Goal: Task Accomplishment & Management: Manage account settings

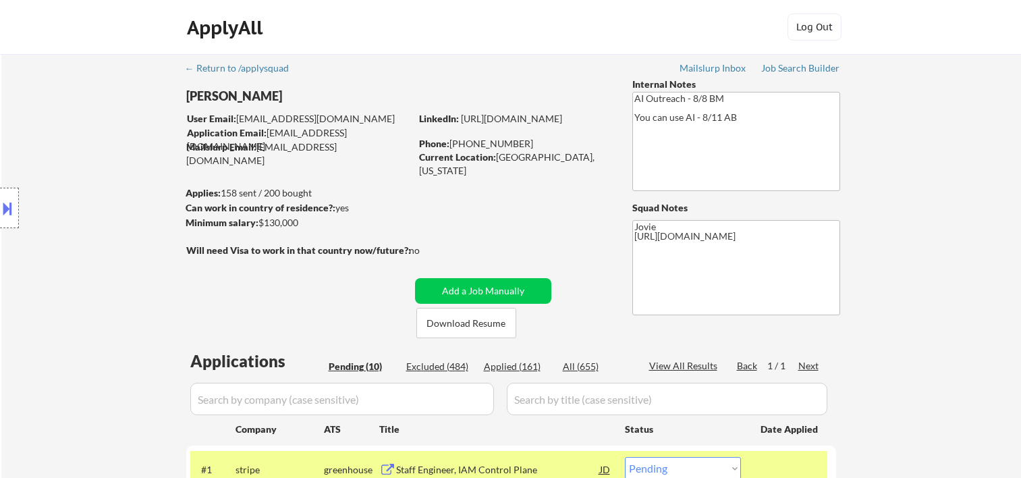
select select ""pending""
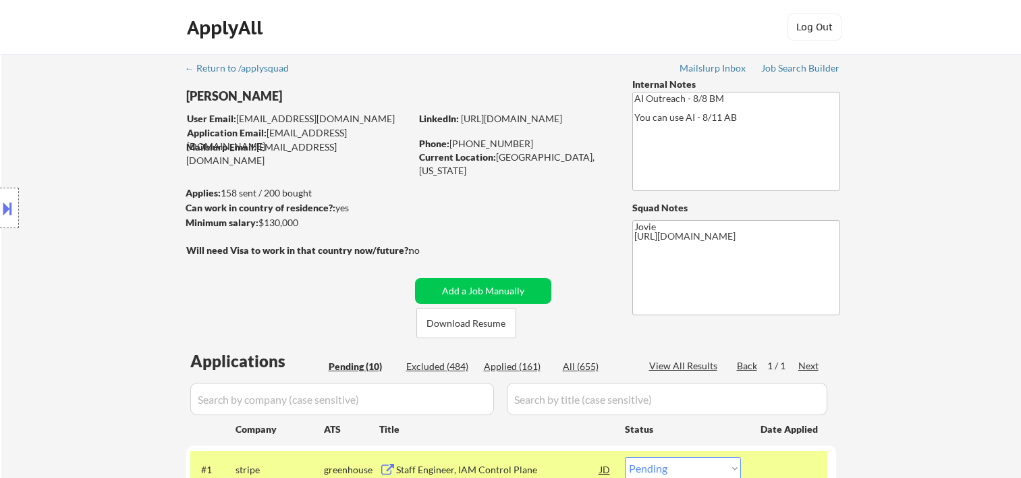
select select ""pending""
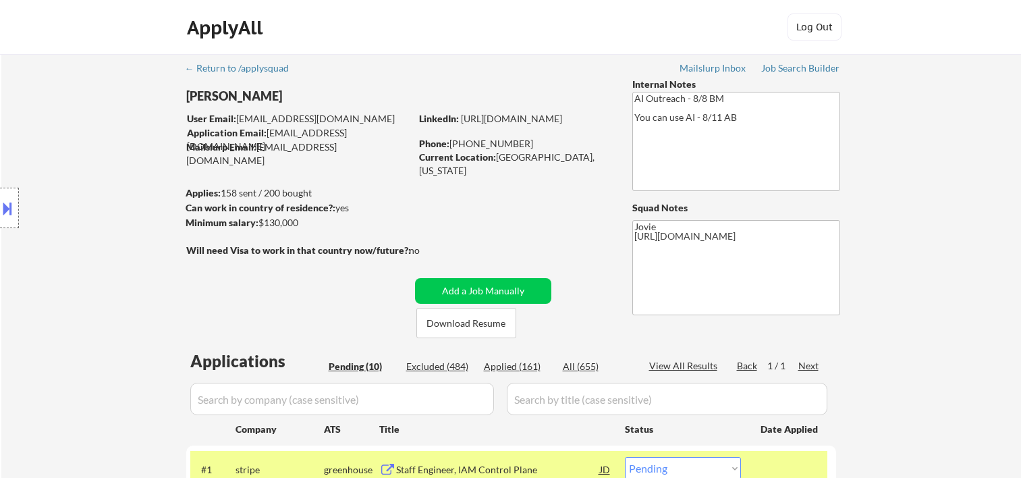
scroll to position [225, 0]
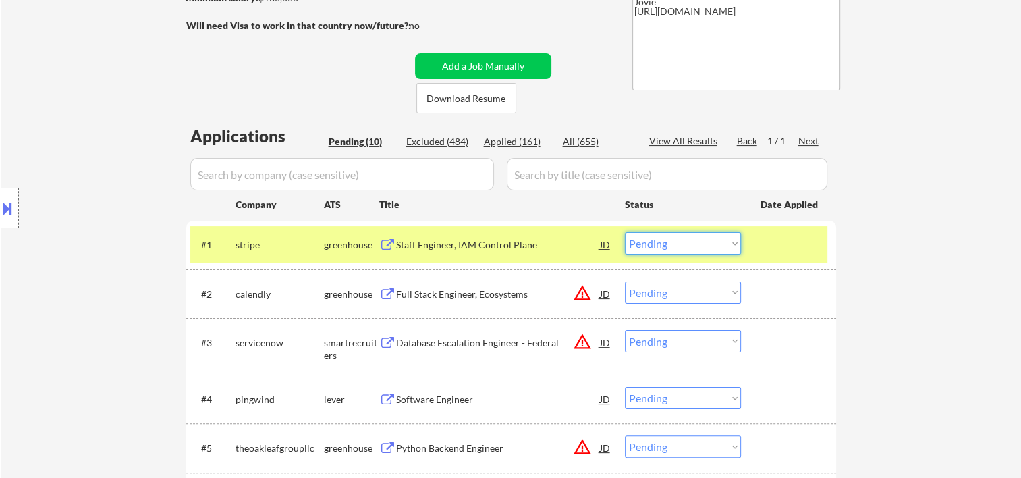
click at [721, 241] on select "Choose an option... Pending Applied Excluded (Questions) Excluded (Expired) Exc…" at bounding box center [683, 243] width 116 height 22
click at [625, 232] on select "Choose an option... Pending Applied Excluded (Questions) Excluded (Expired) Exc…" at bounding box center [683, 243] width 116 height 22
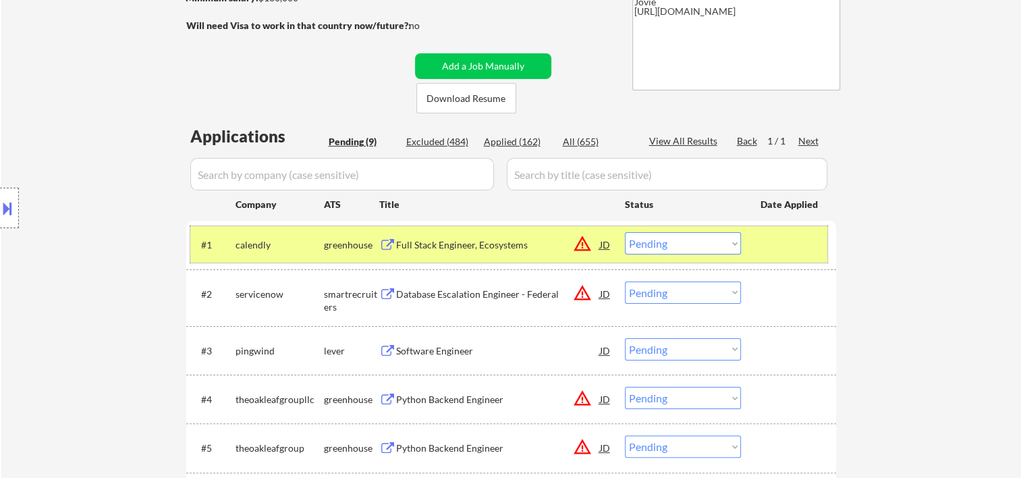
click at [758, 248] on div "#1 calendly greenhouse Full Stack Engineer, Ecosystems JD warning_amber Choose …" at bounding box center [508, 244] width 637 height 36
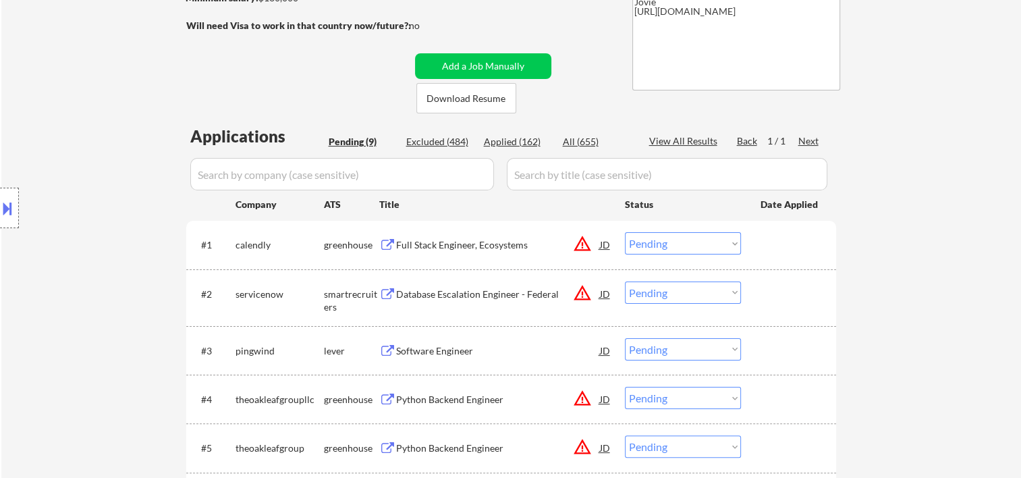
click at [783, 232] on div at bounding box center [789, 244] width 59 height 24
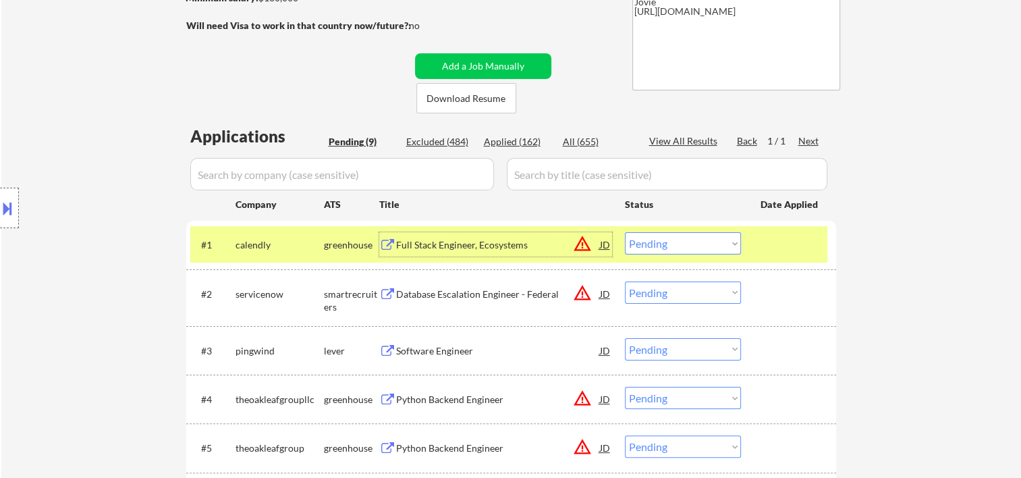
click at [523, 246] on div "Full Stack Engineer, Ecosystems" at bounding box center [498, 244] width 204 height 13
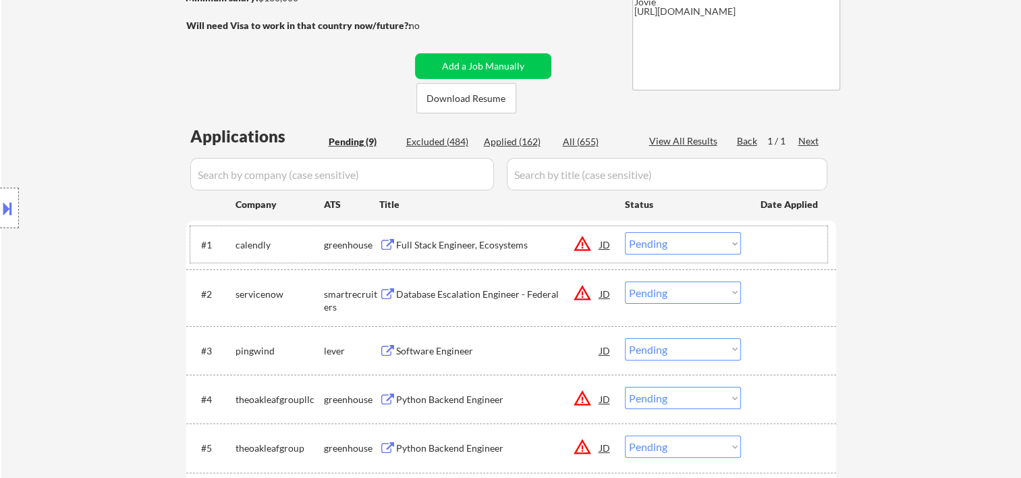
click at [751, 237] on div "#1 calendly greenhouse Full Stack Engineer, Ecosystems JD warning_amber Choose …" at bounding box center [508, 244] width 637 height 36
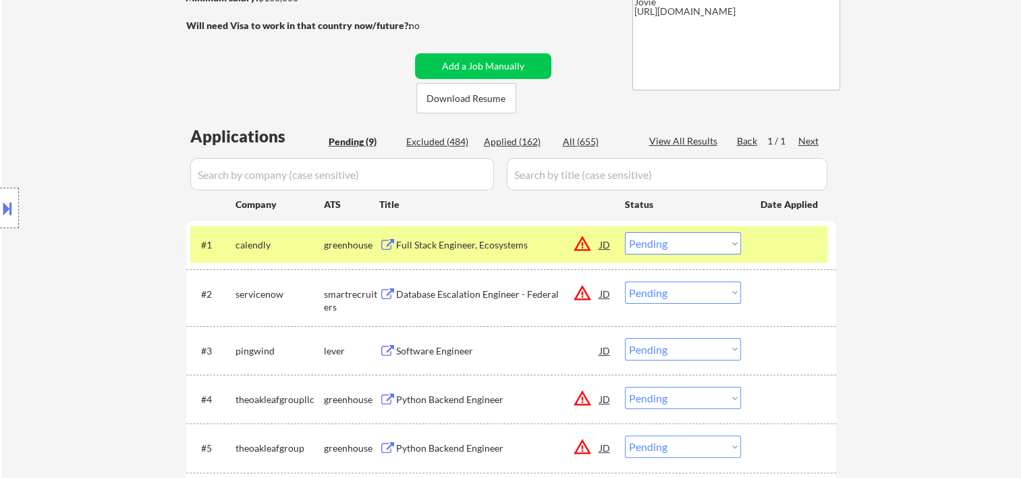
click at [731, 246] on select "Choose an option... Pending Applied Excluded (Questions) Excluded (Expired) Exc…" at bounding box center [683, 243] width 116 height 22
click at [625, 232] on select "Choose an option... Pending Applied Excluded (Questions) Excluded (Expired) Exc…" at bounding box center [683, 243] width 116 height 22
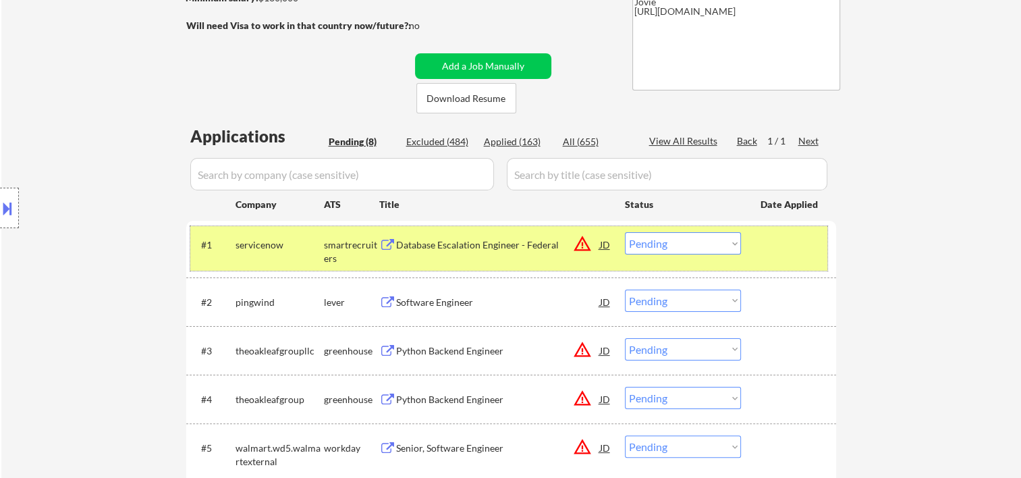
click at [752, 244] on div "#1 servicenow smartrecruiters Database Escalation Engineer - Federal JD warning…" at bounding box center [508, 248] width 637 height 45
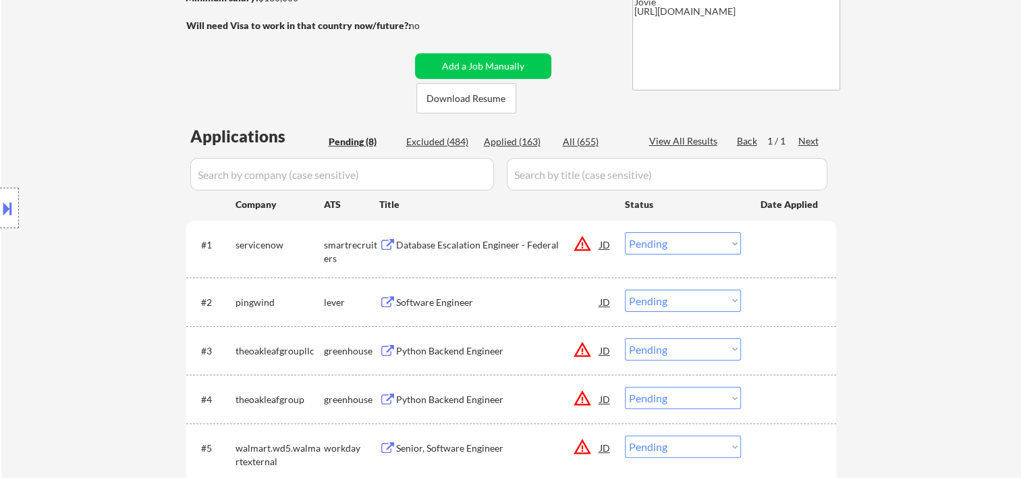
click at [770, 248] on div at bounding box center [789, 244] width 59 height 24
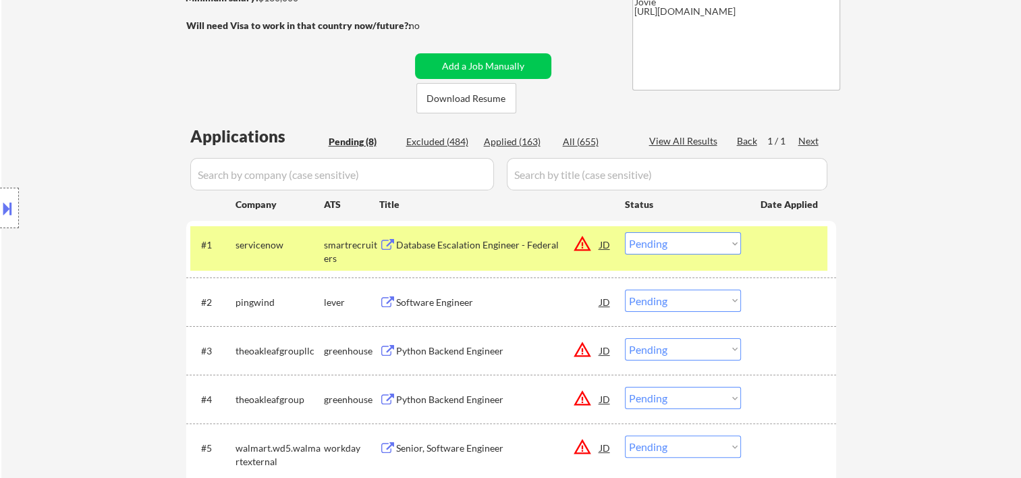
click at [540, 241] on div "Database Escalation Engineer - Federal" at bounding box center [498, 244] width 204 height 13
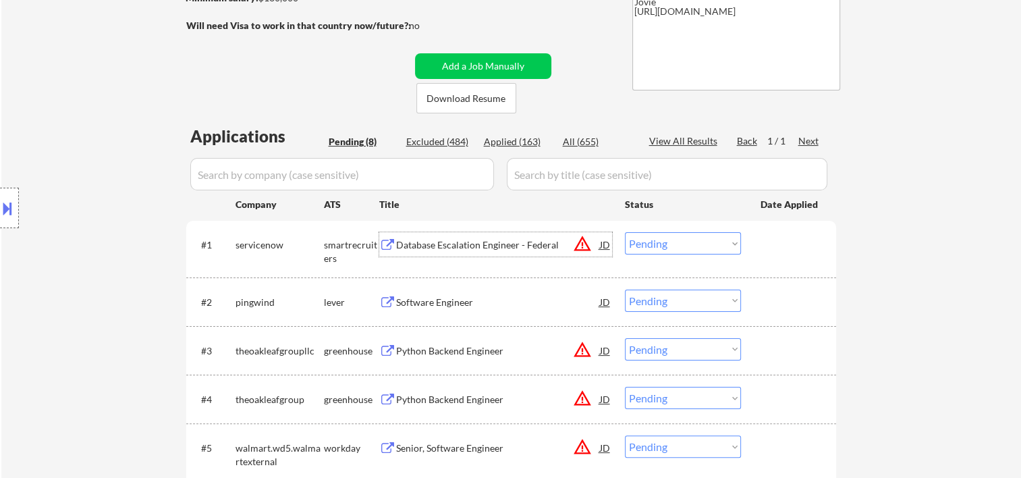
click at [5, 210] on button at bounding box center [7, 208] width 15 height 22
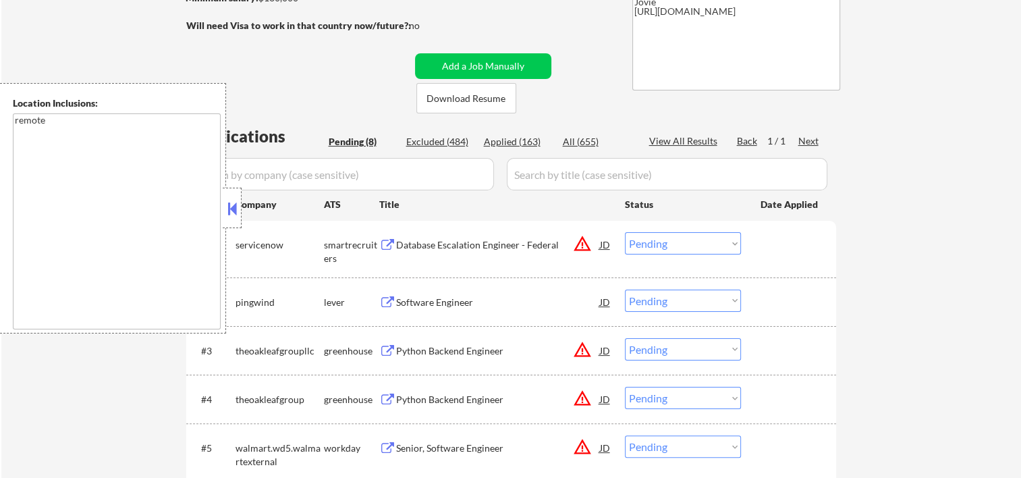
click at [227, 209] on button at bounding box center [232, 208] width 15 height 20
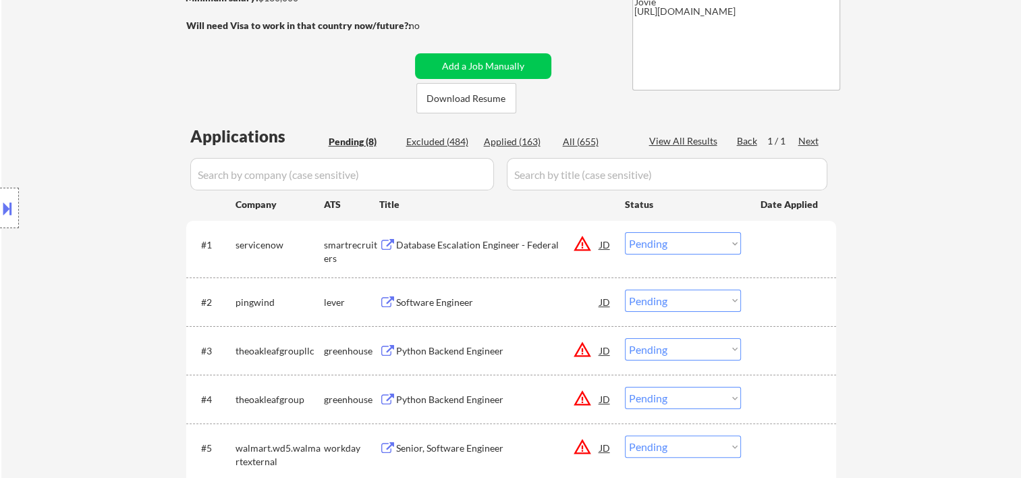
drag, startPoint x: 761, startPoint y: 240, endPoint x: 746, endPoint y: 245, distance: 15.6
click at [760, 240] on div at bounding box center [789, 244] width 59 height 24
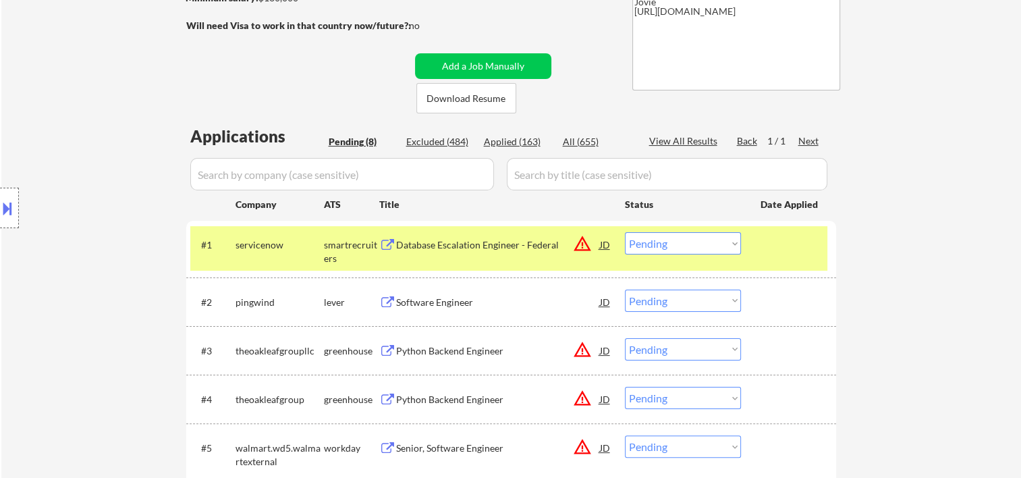
drag, startPoint x: 739, startPoint y: 246, endPoint x: 730, endPoint y: 249, distance: 10.0
click at [736, 247] on select "Choose an option... Pending Applied Excluded (Questions) Excluded (Expired) Exc…" at bounding box center [683, 243] width 116 height 22
click at [625, 232] on select "Choose an option... Pending Applied Excluded (Questions) Excluded (Expired) Exc…" at bounding box center [683, 243] width 116 height 22
select select ""pending""
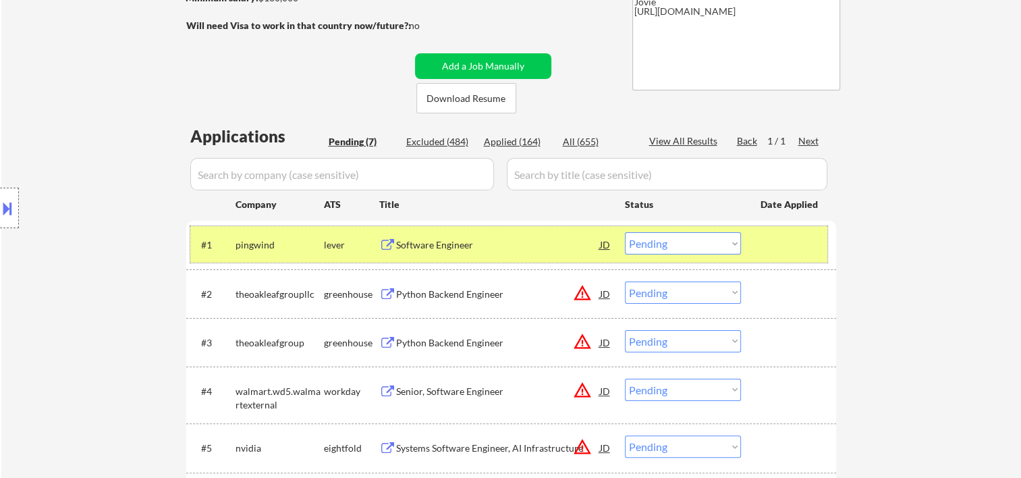
click at [776, 253] on div at bounding box center [789, 244] width 59 height 24
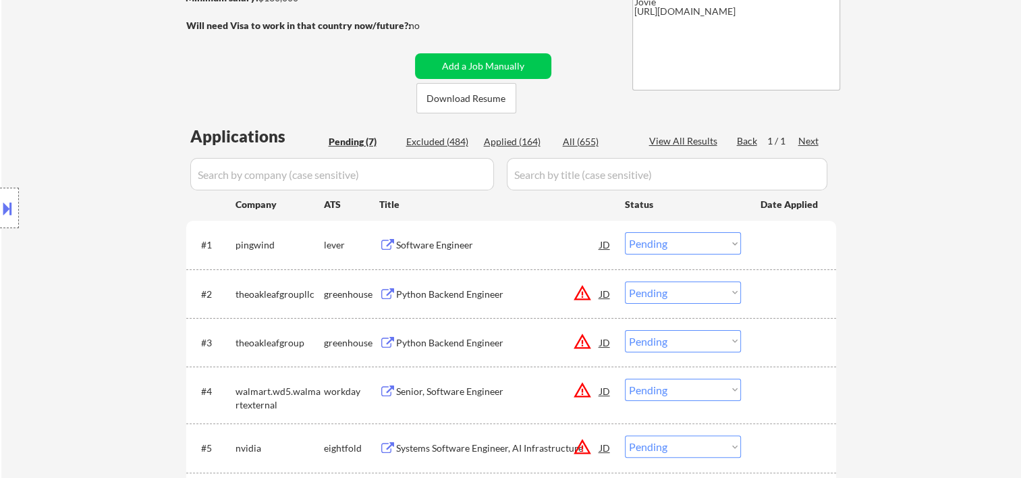
click at [784, 252] on div at bounding box center [789, 244] width 59 height 24
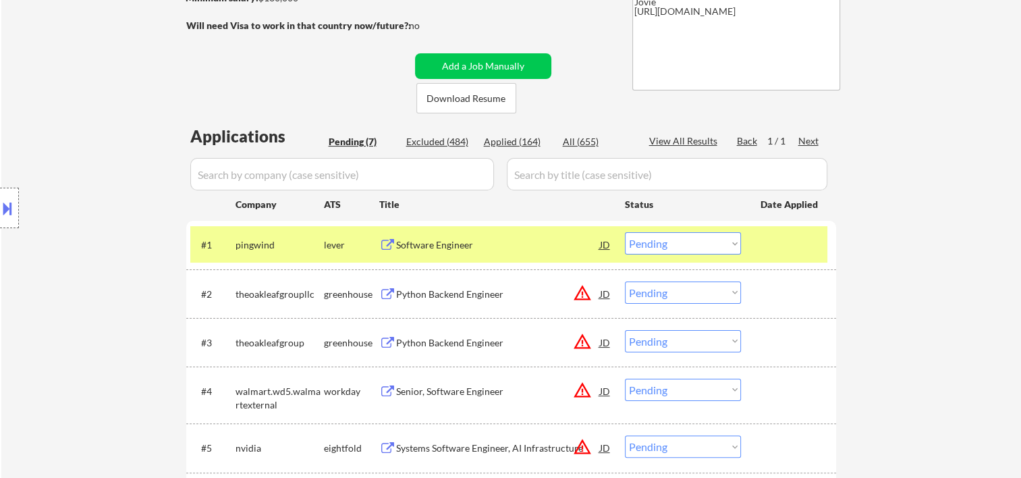
click at [550, 251] on div "Software Engineer" at bounding box center [498, 244] width 204 height 13
